Goal: Task Accomplishment & Management: Manage account settings

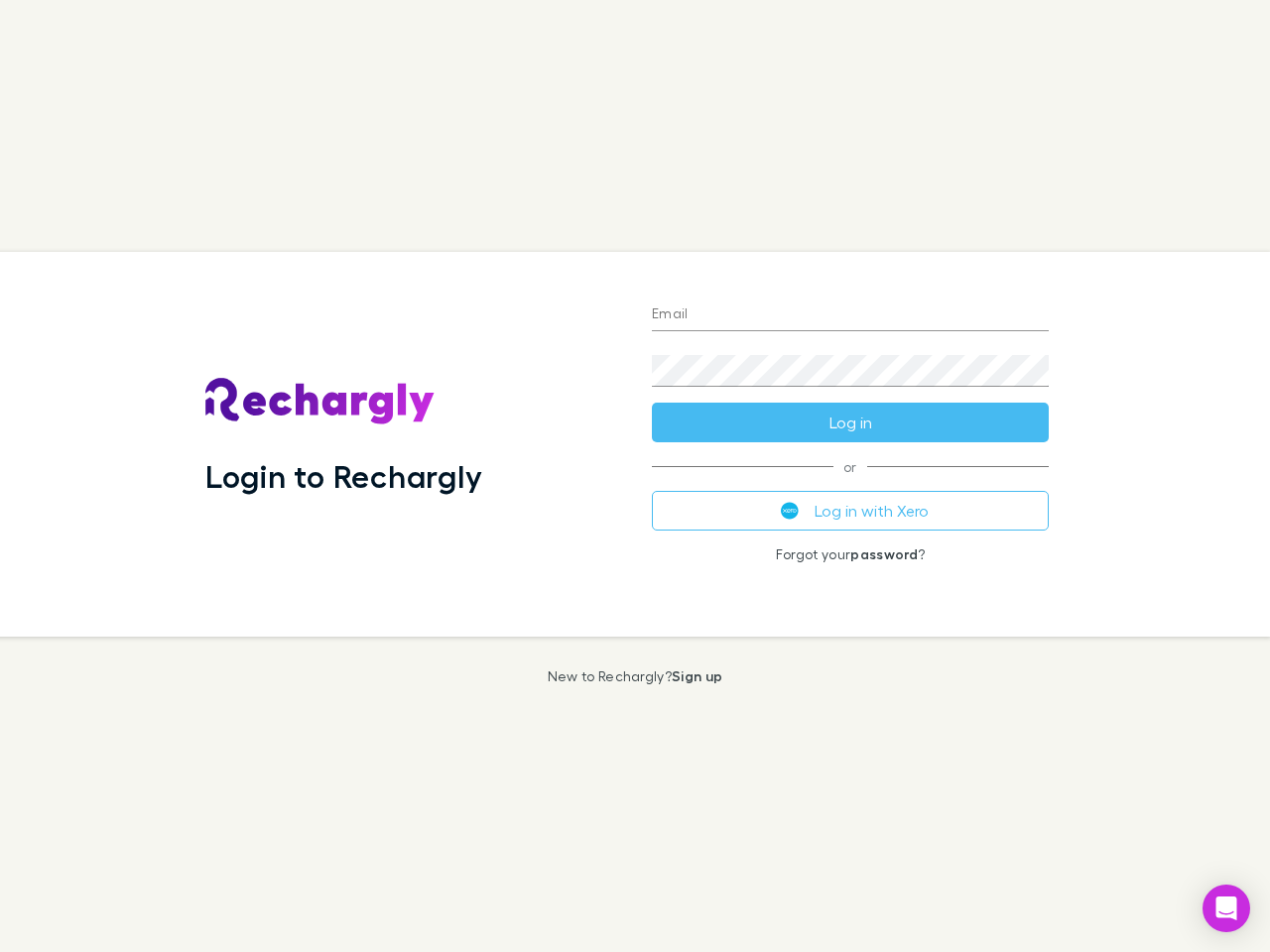
click at [635, 476] on div "Login to Rechargly" at bounding box center [412, 444] width 446 height 385
click at [850, 315] on input "Email" at bounding box center [850, 315] width 397 height 32
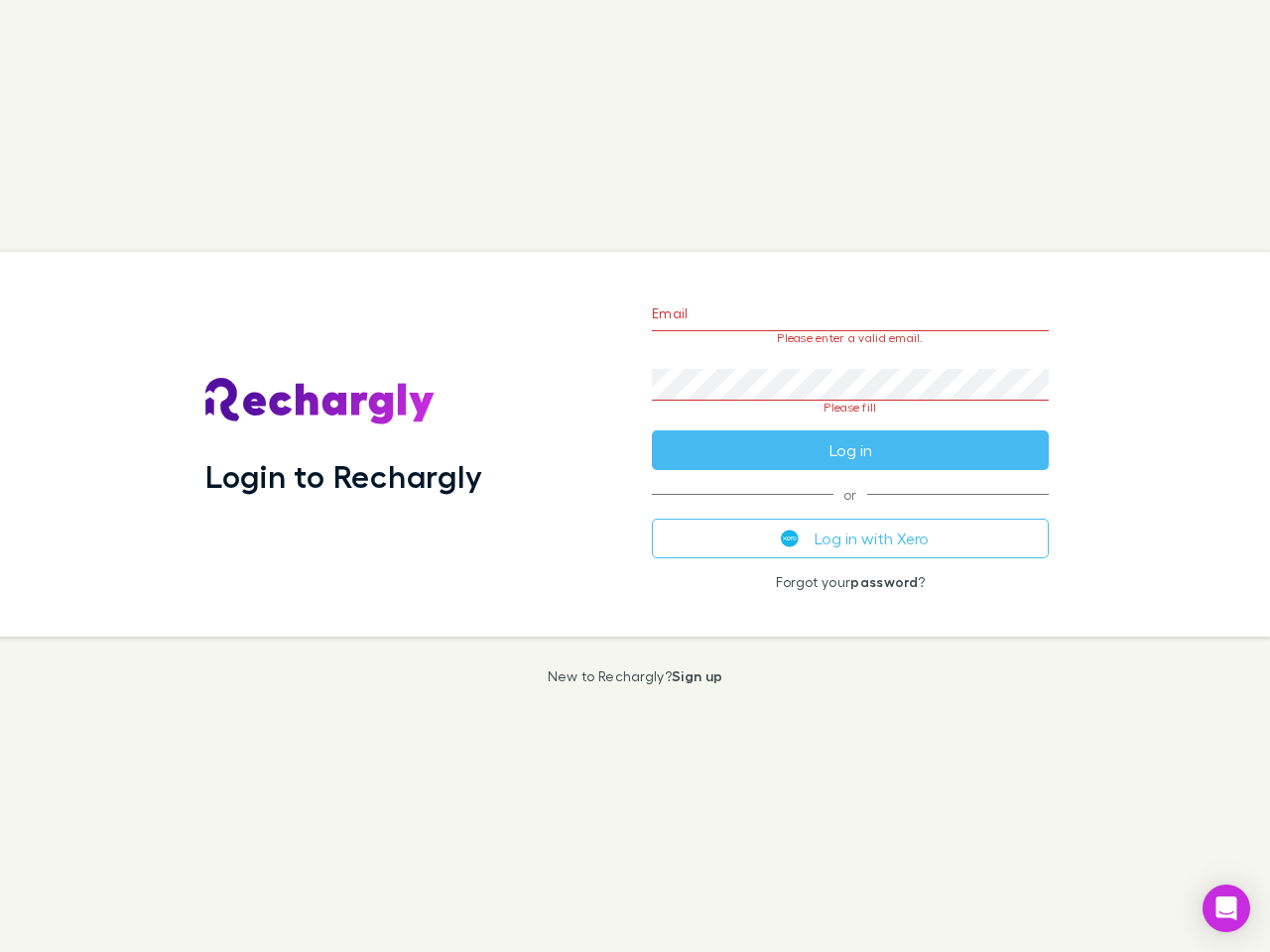
click at [850, 423] on form "Email Please enter a valid email. Password Please fill Log in" at bounding box center [850, 376] width 397 height 186
click at [850, 510] on div "Email Please enter a valid email. Password Please fill Log in or Log in with Xe…" at bounding box center [850, 444] width 429 height 385
click at [1226, 908] on icon "Open Intercom Messenger" at bounding box center [1226, 908] width 21 height 24
